Goal: Find specific page/section: Find specific page/section

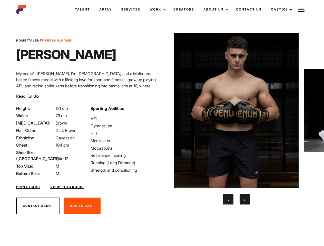
click at [280, 9] on link "Cast (0)" at bounding box center [280, 10] width 29 height 14
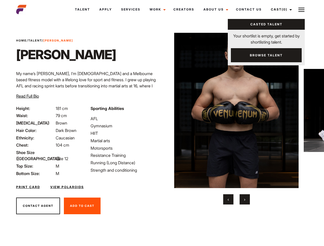
click at [301, 9] on img at bounding box center [301, 10] width 6 height 6
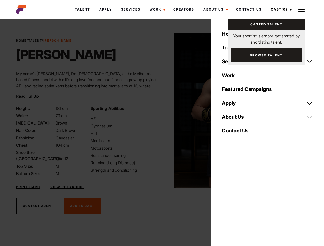
click at [236, 119] on img at bounding box center [236, 110] width 124 height 155
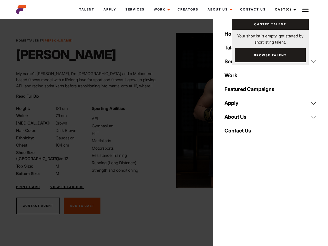
click at [162, 110] on div "Sporting Abilities AFL Gymnasium HIIT Martial arts Motorsports Resistance Train…" at bounding box center [126, 140] width 75 height 71
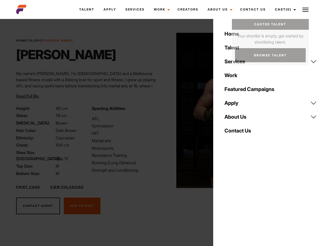
click at [228, 199] on button "‹" at bounding box center [231, 199] width 10 height 10
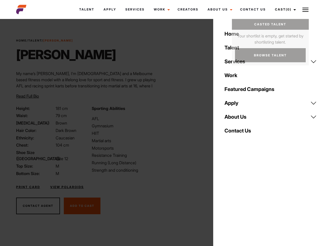
click at [245, 199] on button "›" at bounding box center [248, 199] width 10 height 10
